Goal: Information Seeking & Learning: Learn about a topic

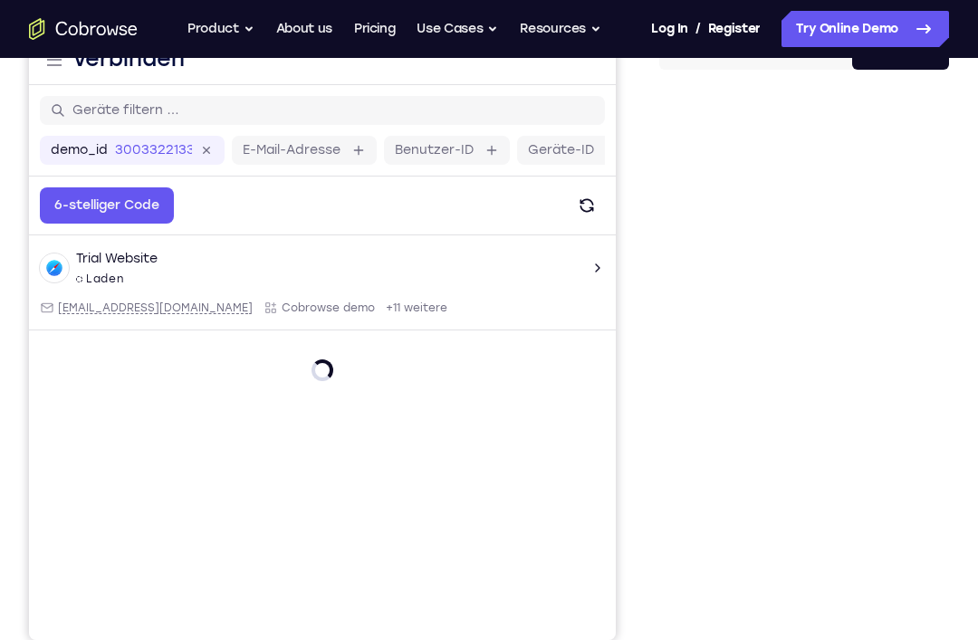
scroll to position [181, 0]
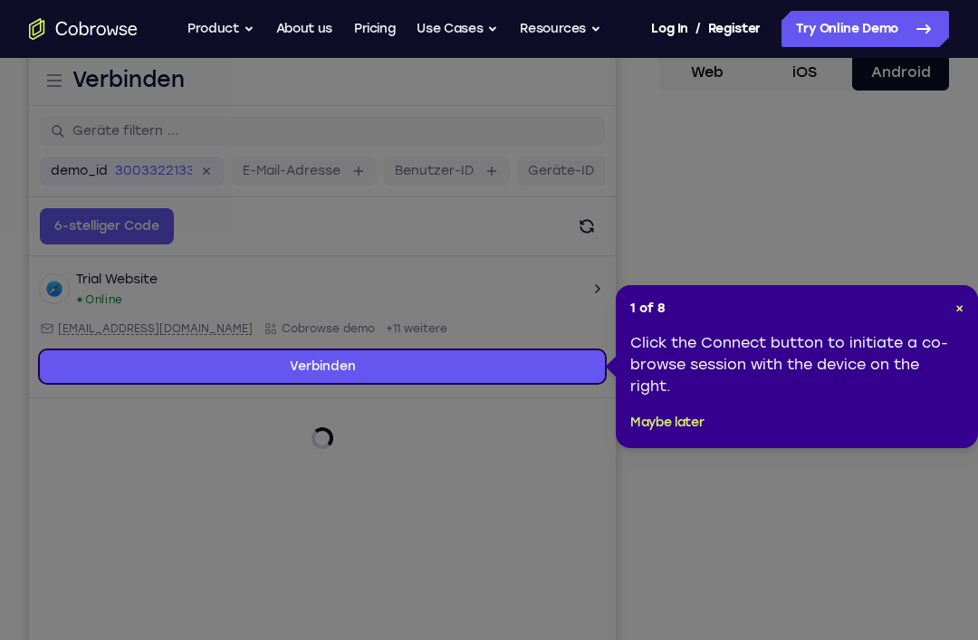
click at [946, 309] on header "1 of 8 ×" at bounding box center [796, 309] width 333 height 18
click at [949, 310] on header "1 of 8 ×" at bounding box center [796, 309] width 333 height 18
click at [950, 307] on header "1 of 8 ×" at bounding box center [796, 309] width 333 height 18
click at [953, 320] on div "1 of 8 × Click the Connect button to initiate a co-browse session with the devi…" at bounding box center [797, 366] width 362 height 163
click at [686, 428] on button "Maybe later" at bounding box center [666, 423] width 73 height 22
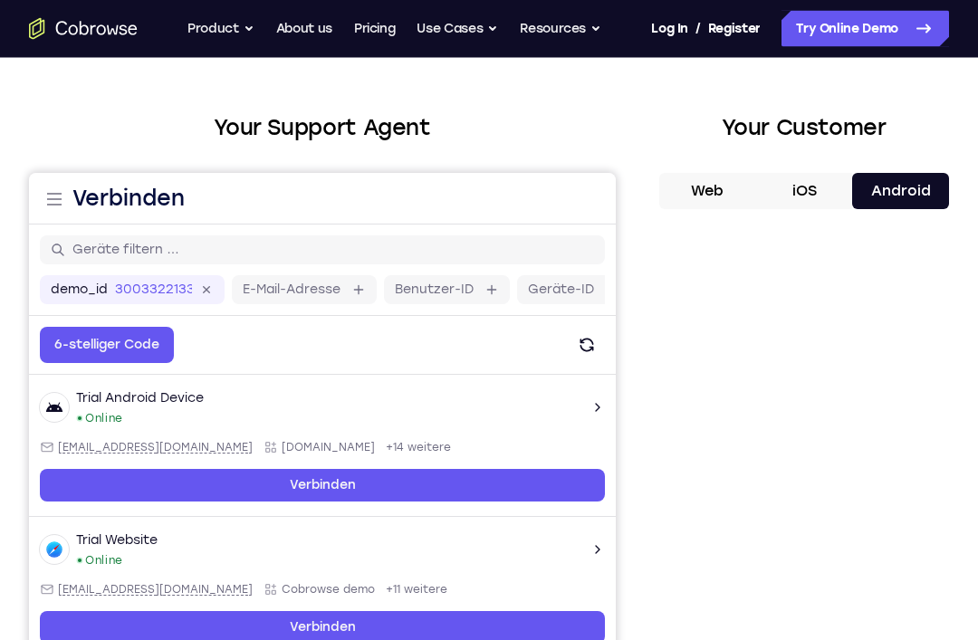
scroll to position [61, 0]
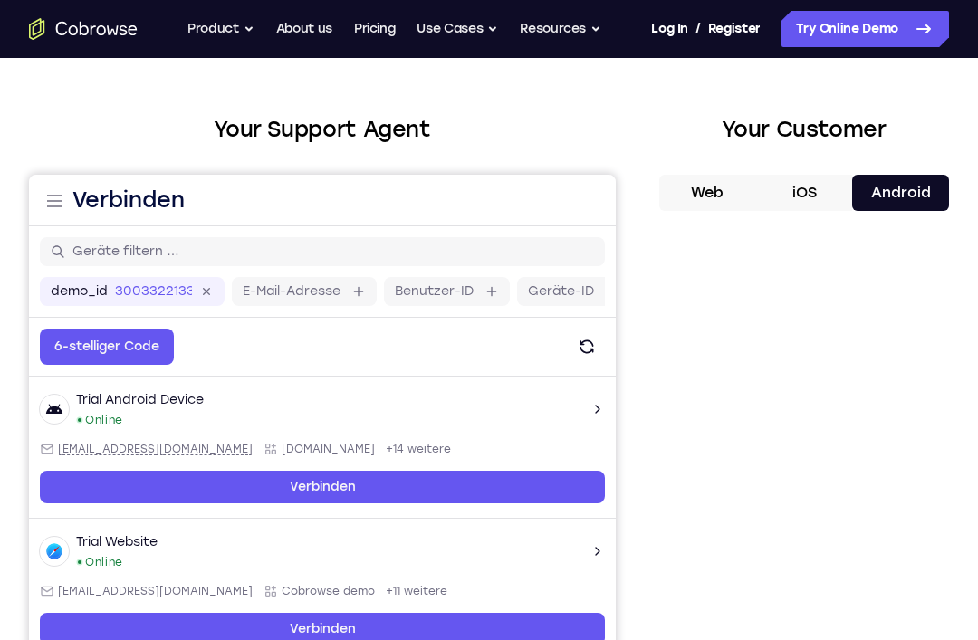
click at [900, 200] on button "Android" at bounding box center [900, 193] width 97 height 36
click at [803, 179] on button "iOS" at bounding box center [804, 193] width 97 height 36
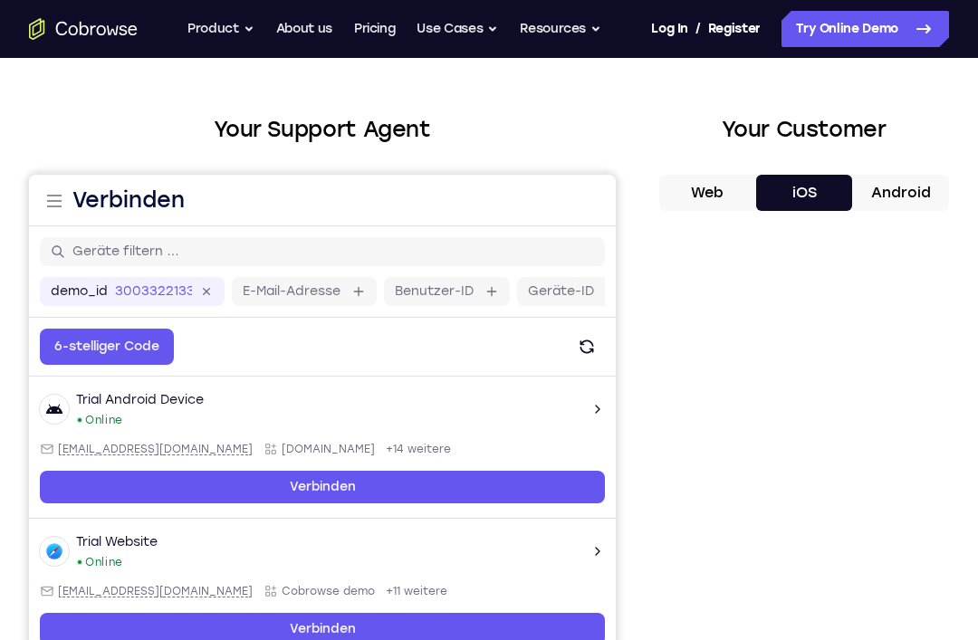
click at [911, 179] on button "Android" at bounding box center [900, 193] width 97 height 36
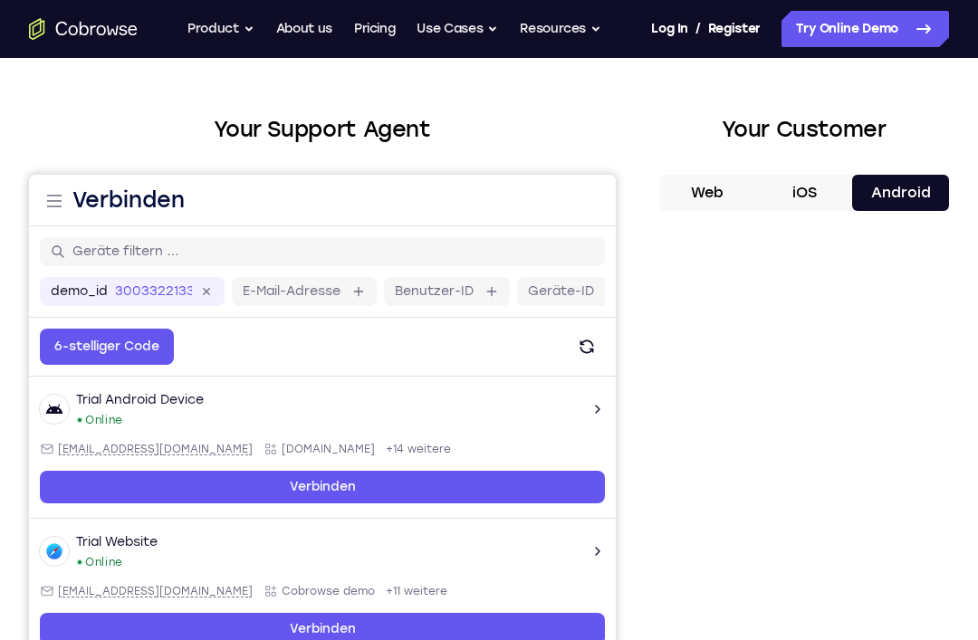
click at [892, 39] on link "Try Online Demo" at bounding box center [864, 29] width 167 height 36
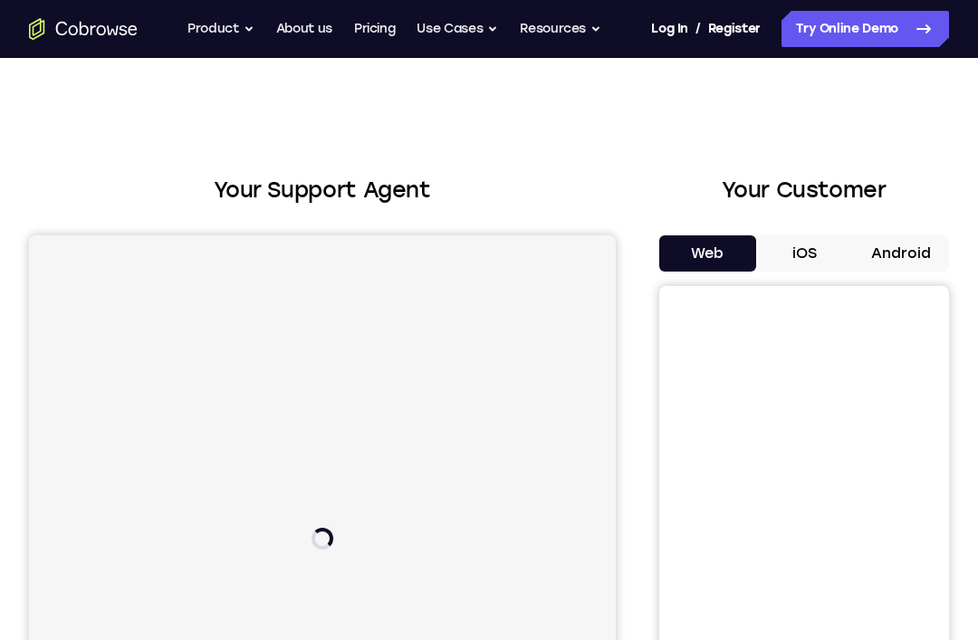
click at [895, 258] on button "Android" at bounding box center [900, 253] width 97 height 36
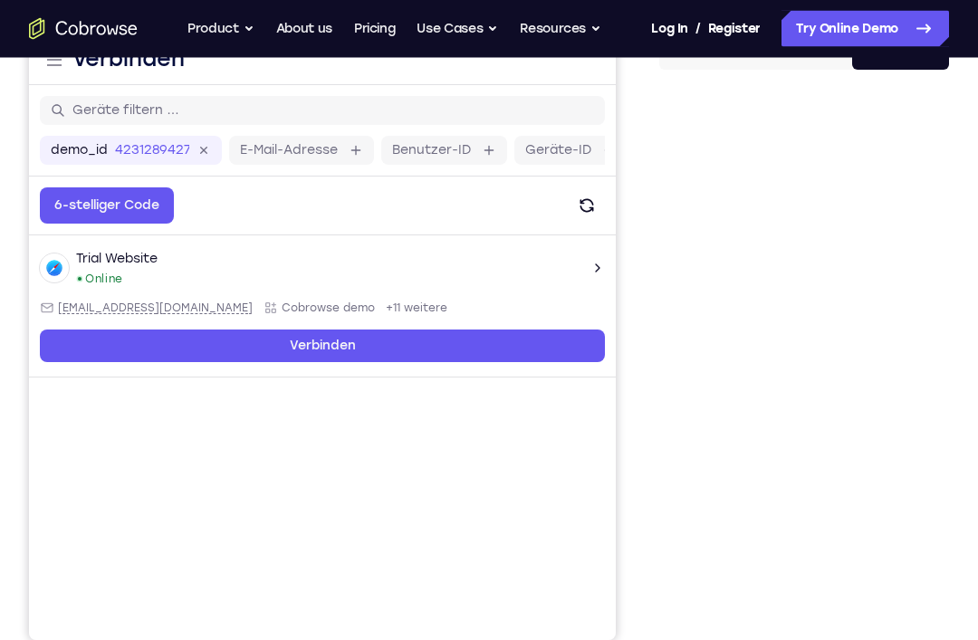
scroll to position [201, 0]
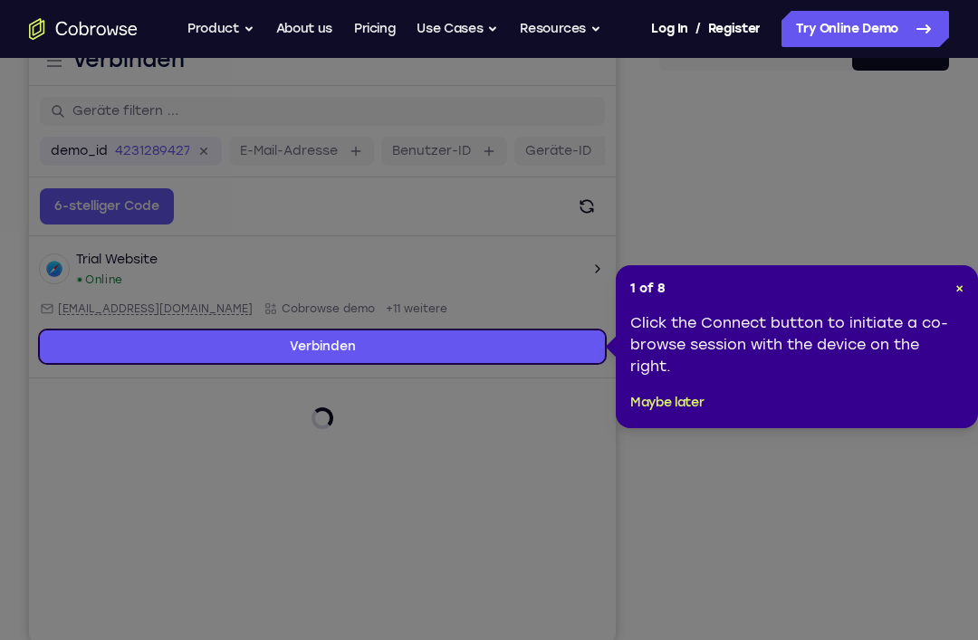
click at [955, 292] on span "×" at bounding box center [959, 288] width 8 height 15
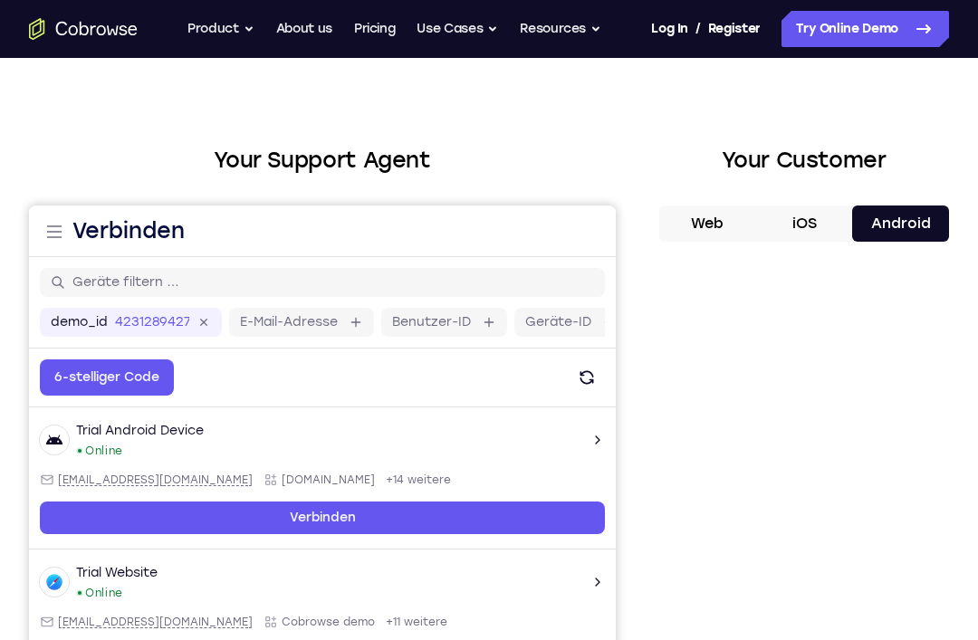
scroll to position [0, 0]
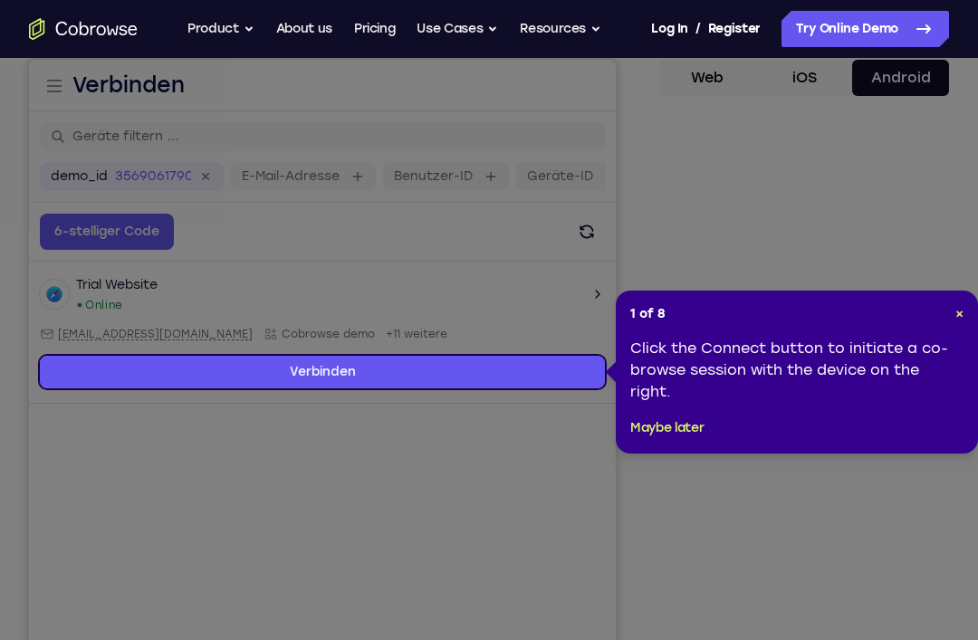
click at [665, 417] on button "Maybe later" at bounding box center [666, 428] width 73 height 22
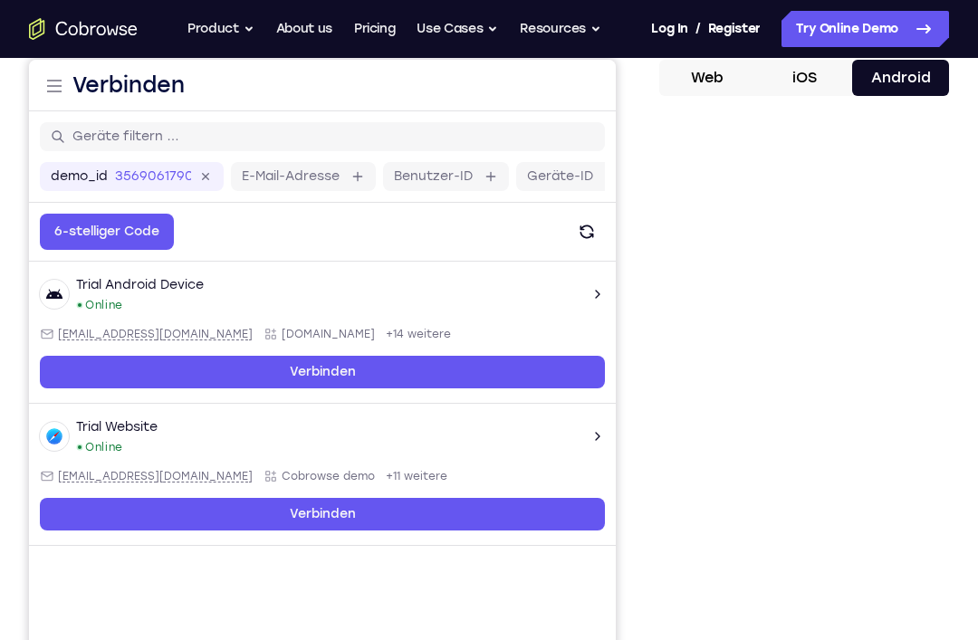
scroll to position [214, 0]
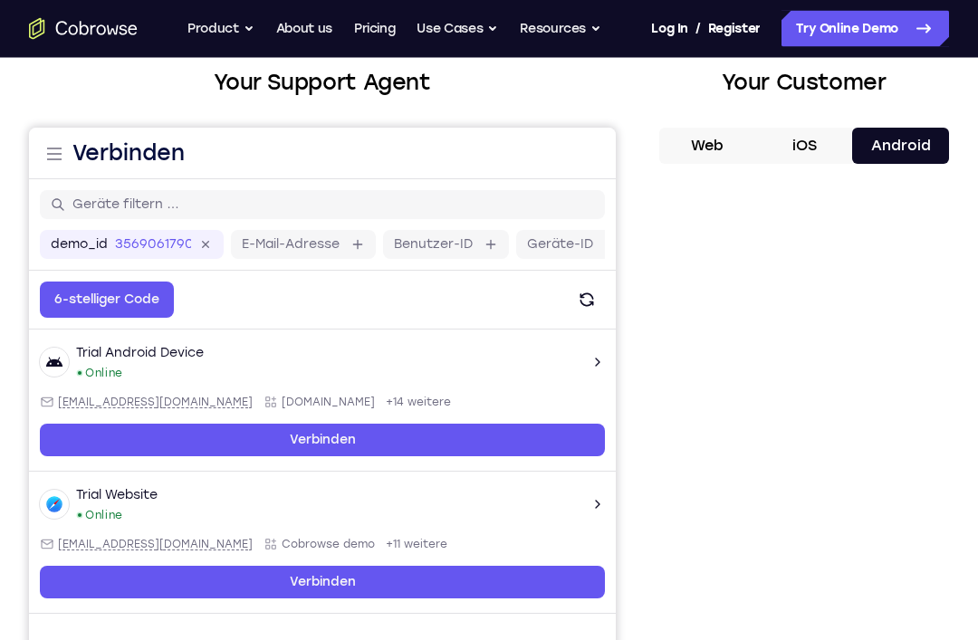
click at [821, 139] on button "iOS" at bounding box center [804, 147] width 97 height 36
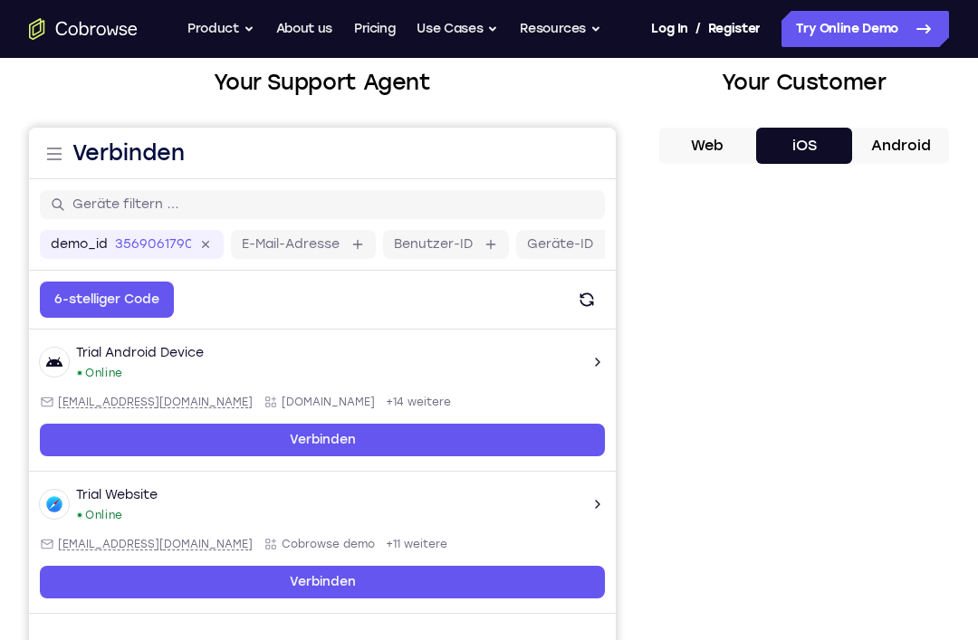
click at [894, 142] on button "Android" at bounding box center [900, 146] width 97 height 36
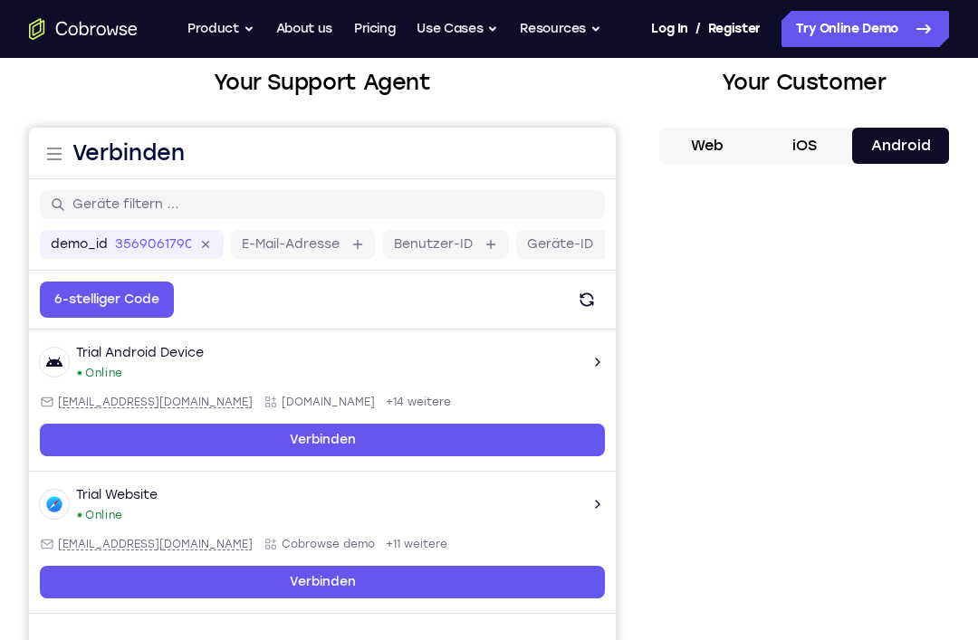
click at [900, 39] on link "Try Online Demo" at bounding box center [864, 29] width 167 height 36
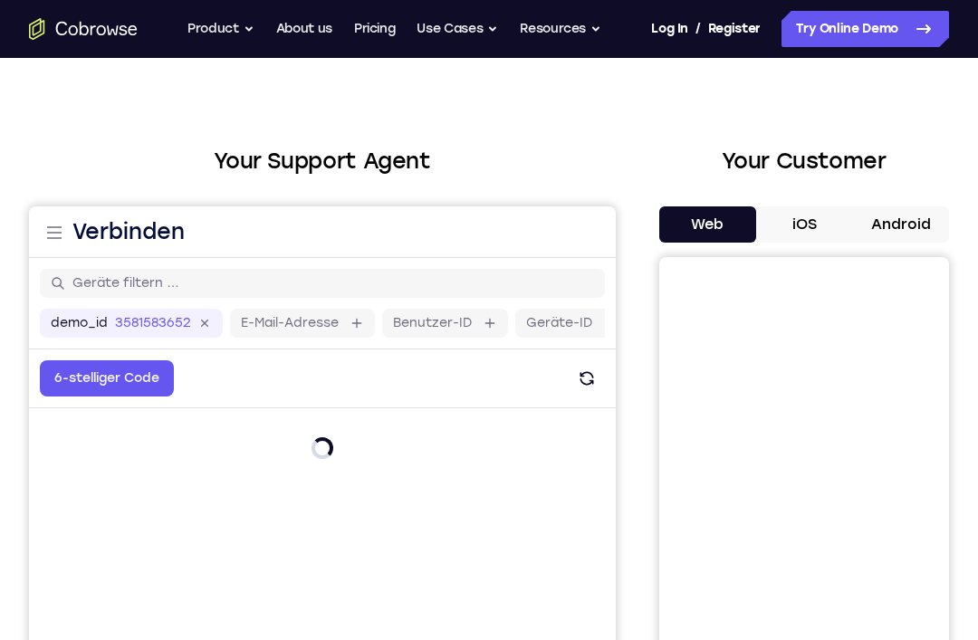
click at [902, 226] on button "Android" at bounding box center [900, 224] width 97 height 36
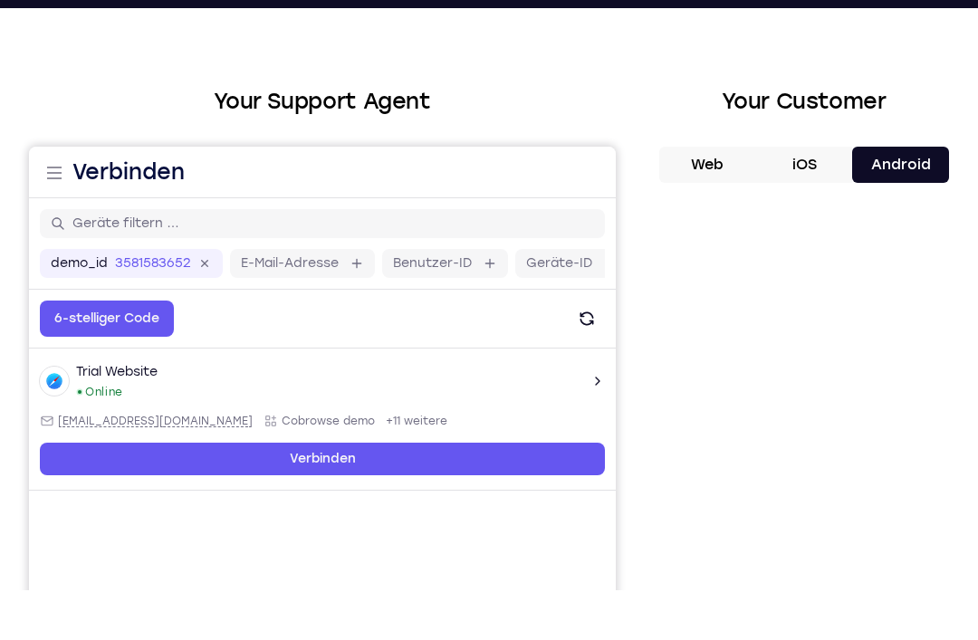
scroll to position [103, 0]
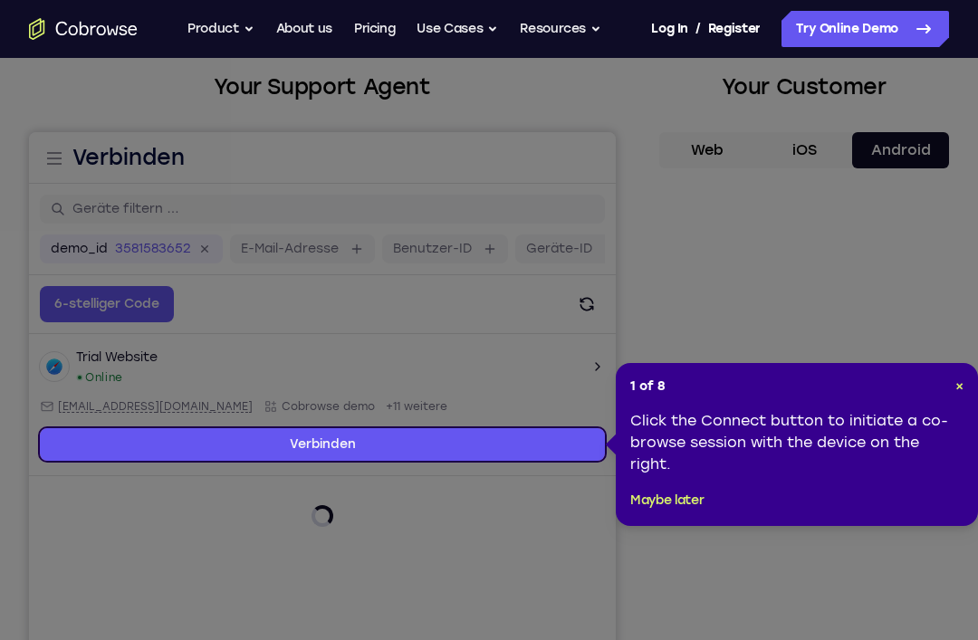
click at [684, 509] on button "Maybe later" at bounding box center [666, 501] width 73 height 22
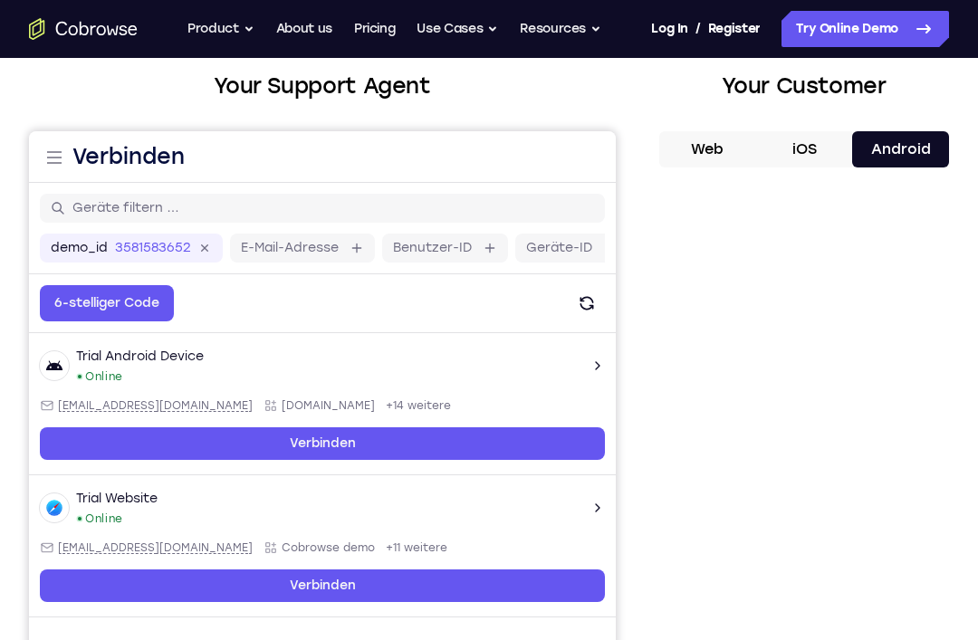
scroll to position [0, 0]
